Goal: Information Seeking & Learning: Compare options

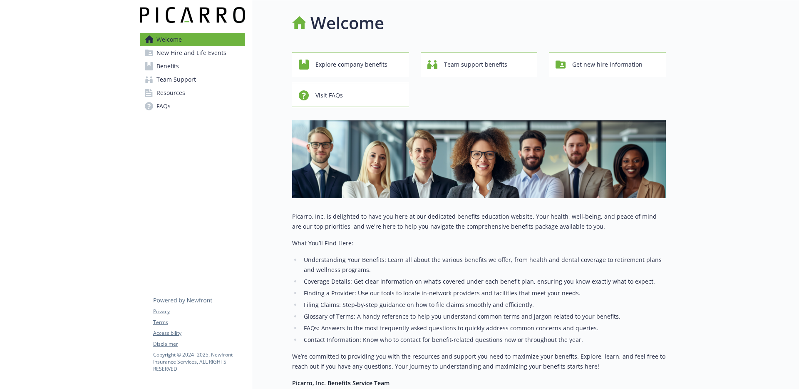
click at [176, 67] on span "Benefits" at bounding box center [167, 65] width 22 height 13
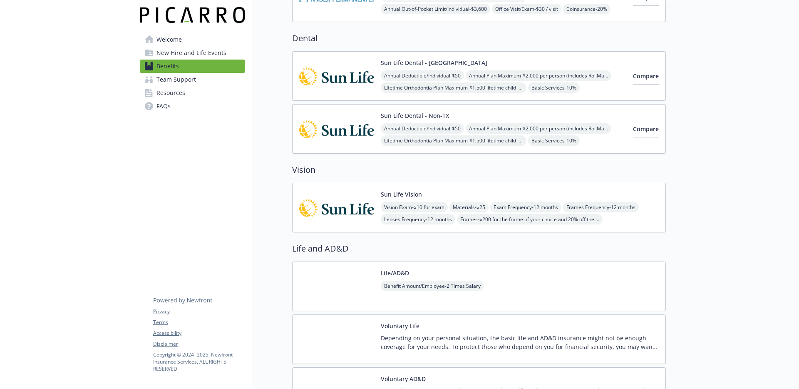
scroll to position [435, 0]
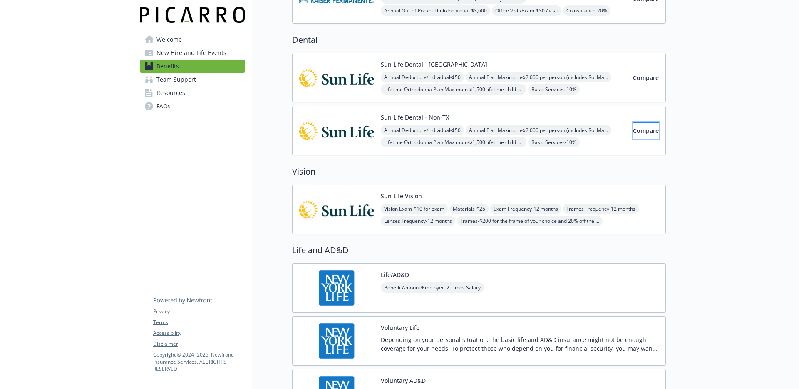
click at [633, 132] on button "Compare" at bounding box center [646, 130] width 26 height 17
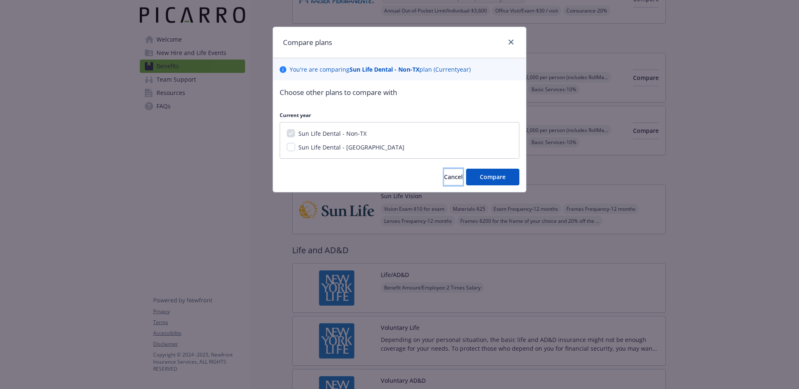
click at [461, 170] on button "Cancel" at bounding box center [453, 176] width 19 height 17
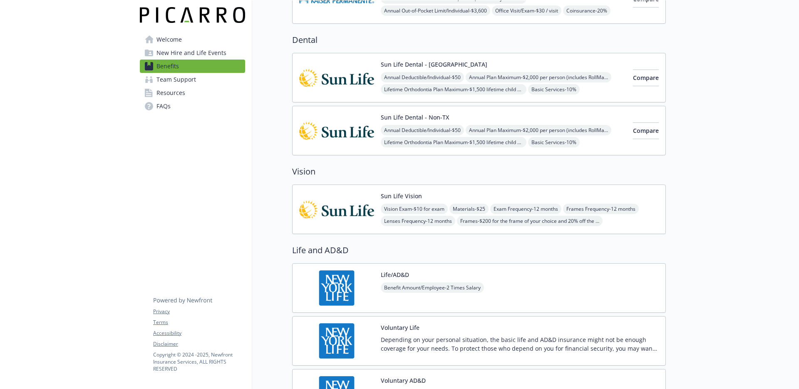
click at [527, 128] on div "Annual Deductible/Individual - $50 Annual Plan Maximum - $2,000 per person (inc…" at bounding box center [503, 142] width 245 height 35
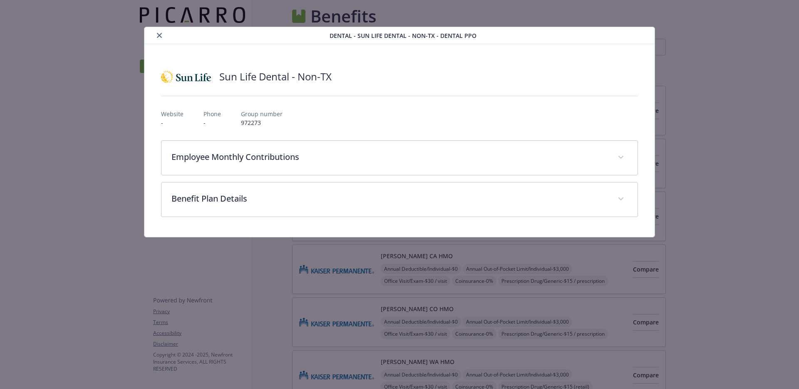
scroll to position [435, 0]
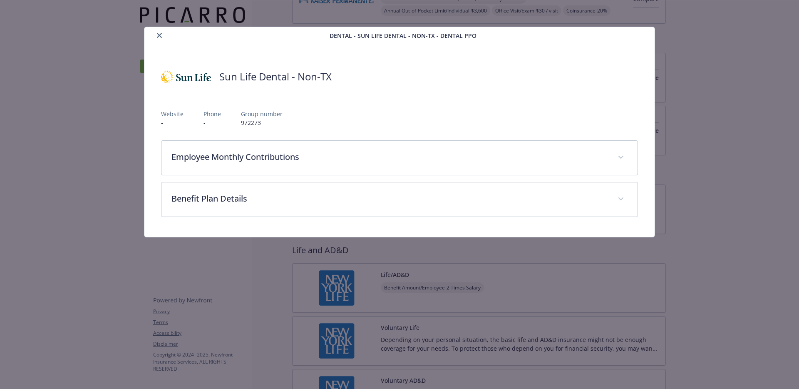
click at [154, 41] on div "Dental - Sun Life Dental - Non-TX - Dental PPO" at bounding box center [399, 35] width 510 height 17
click at [157, 37] on icon "close" at bounding box center [159, 35] width 5 height 5
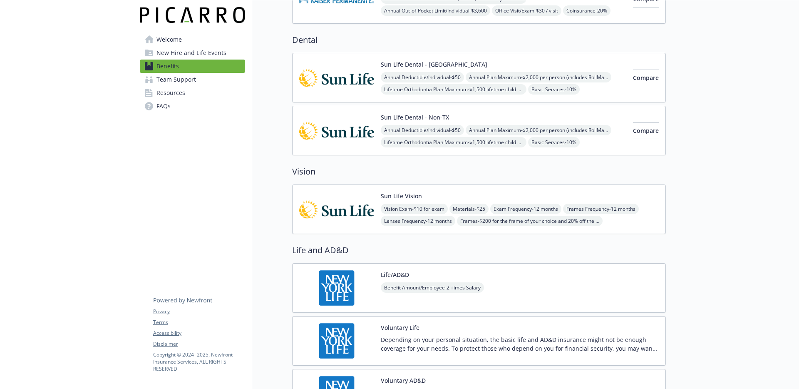
click at [550, 122] on div "Sun Life Dental - Non-TX Annual Deductible/Individual - $50 Annual Plan Maximum…" at bounding box center [503, 130] width 245 height 35
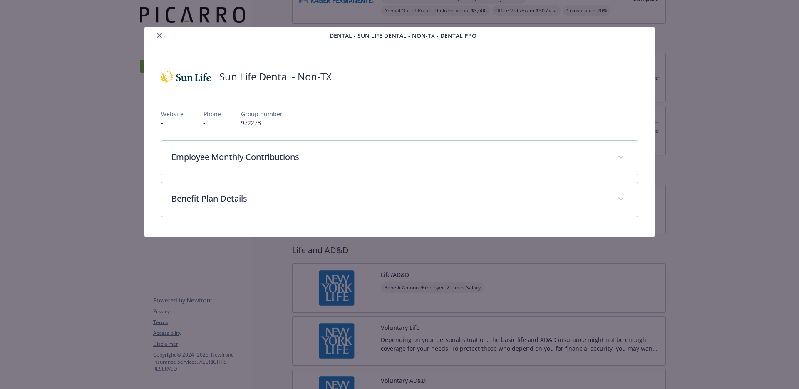
click at [158, 37] on icon "close" at bounding box center [159, 35] width 5 height 5
